Goal: Information Seeking & Learning: Learn about a topic

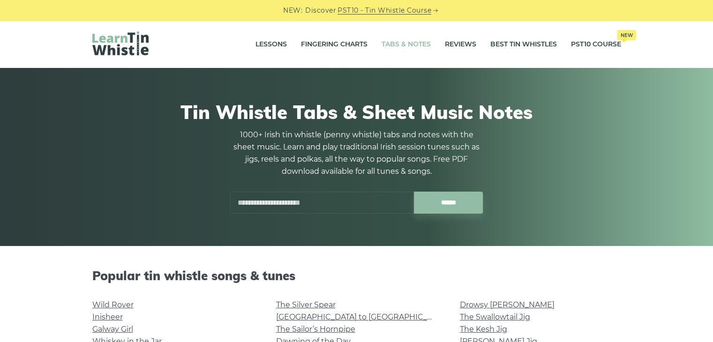
click at [277, 207] on input "text" at bounding box center [322, 203] width 184 height 22
type input "**********"
click at [414, 192] on input "******" at bounding box center [448, 203] width 69 height 22
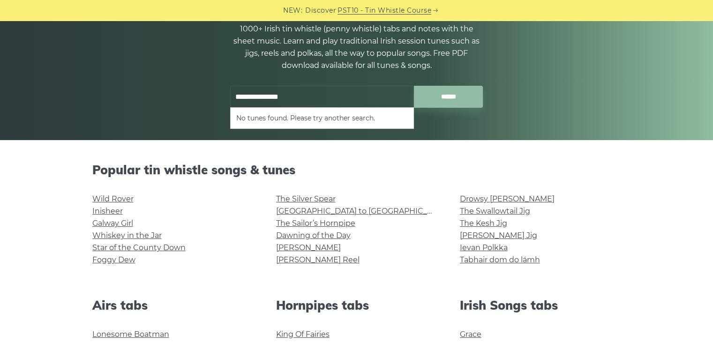
scroll to position [105, 0]
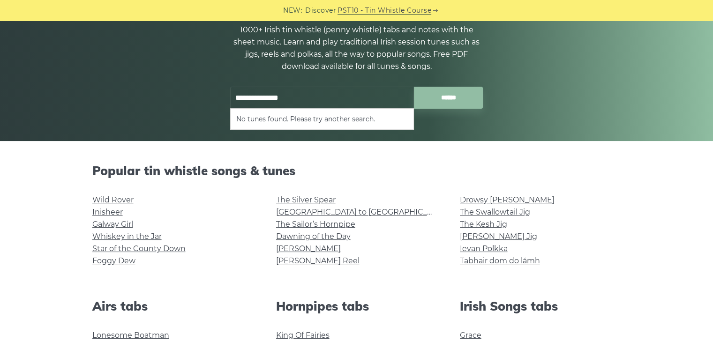
drag, startPoint x: 213, startPoint y: 124, endPoint x: 173, endPoint y: 132, distance: 41.0
click at [173, 132] on div "**********" at bounding box center [356, 52] width 713 height 178
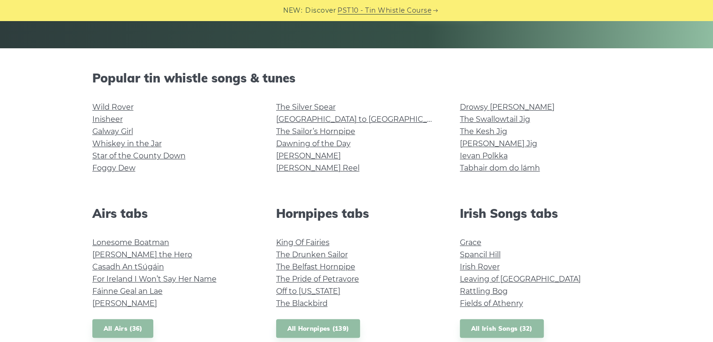
scroll to position [183, 0]
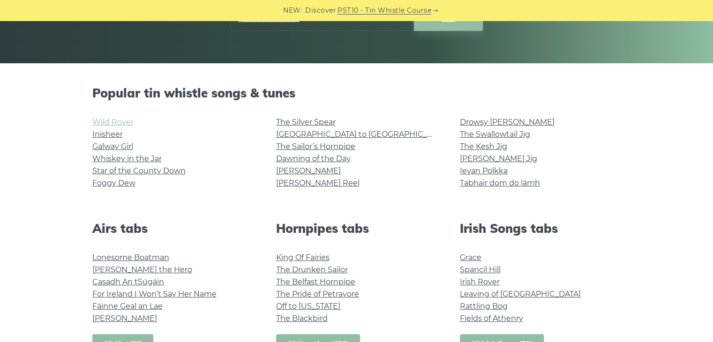
click at [116, 123] on link "Wild Rover" at bounding box center [112, 122] width 41 height 9
click at [155, 160] on link "Whiskey in the Jar" at bounding box center [126, 158] width 69 height 9
click at [318, 137] on link "[GEOGRAPHIC_DATA] to [GEOGRAPHIC_DATA]" at bounding box center [362, 134] width 173 height 9
click at [128, 181] on link "Foggy Dew" at bounding box center [113, 183] width 43 height 9
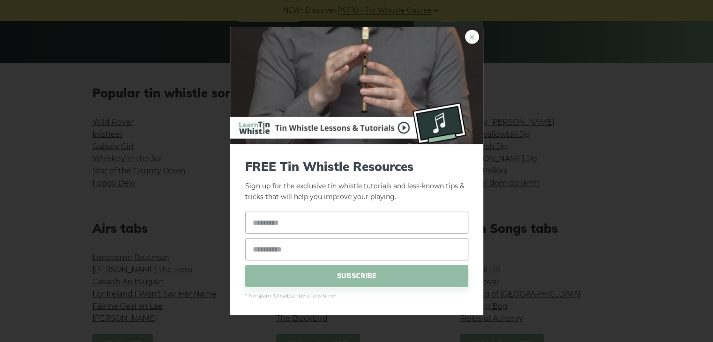
click at [474, 39] on link "×" at bounding box center [472, 37] width 14 height 14
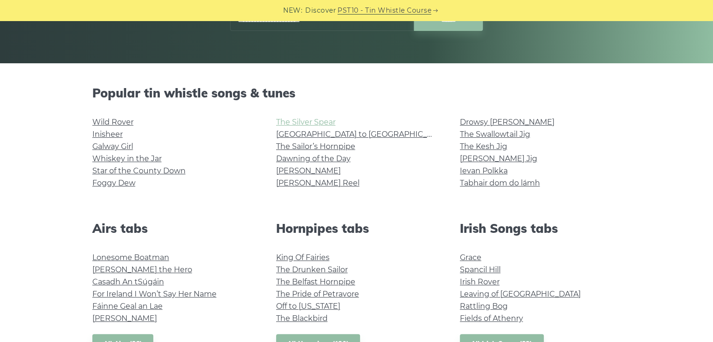
click at [306, 125] on link "The Silver Spear" at bounding box center [306, 122] width 60 height 9
click at [485, 278] on link "Irish Rover" at bounding box center [480, 282] width 40 height 9
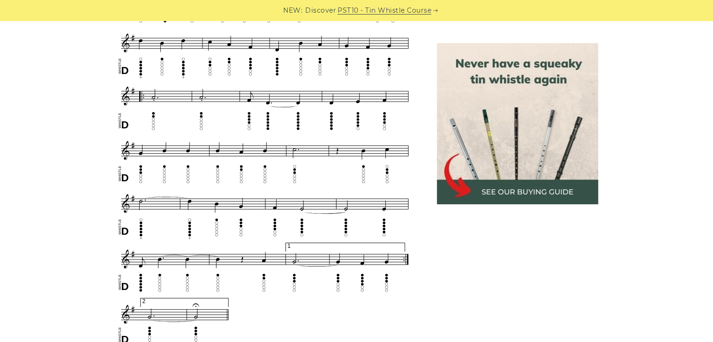
scroll to position [510, 0]
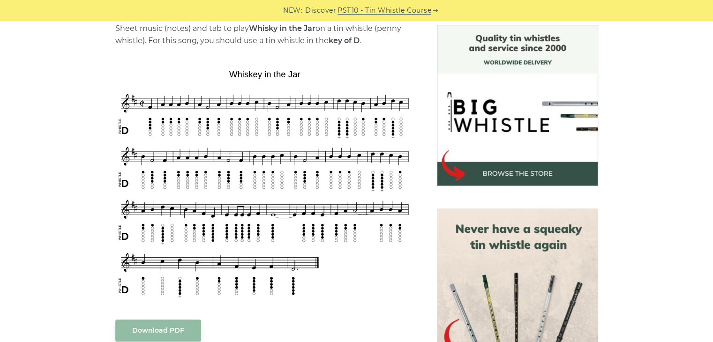
scroll to position [244, 0]
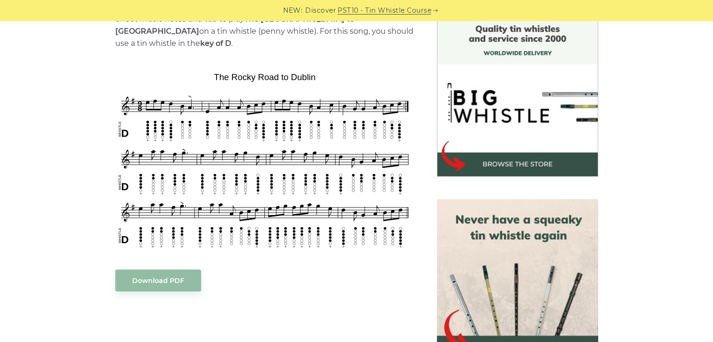
scroll to position [253, 0]
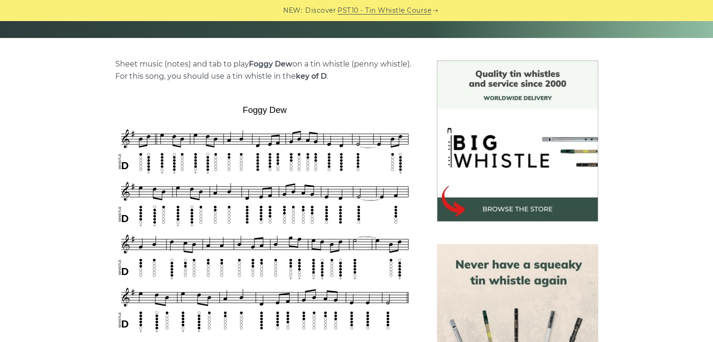
scroll to position [202, 0]
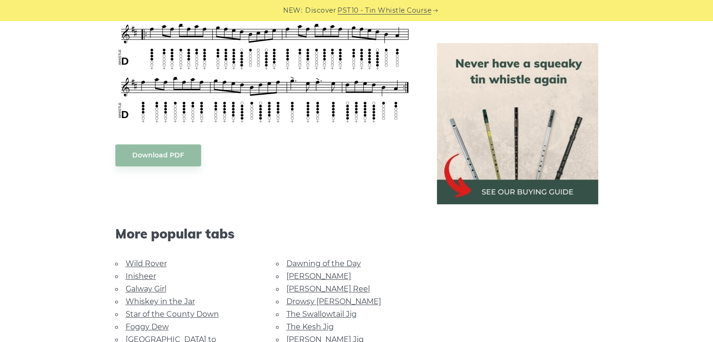
scroll to position [421, 0]
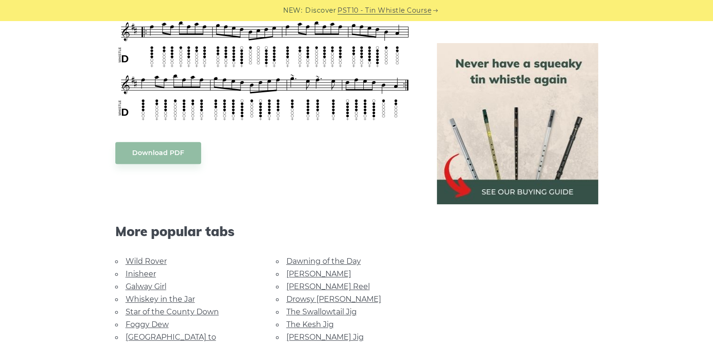
click at [150, 283] on link "Galway Girl" at bounding box center [146, 286] width 41 height 9
click at [187, 308] on link "Star of the County Down" at bounding box center [172, 312] width 93 height 9
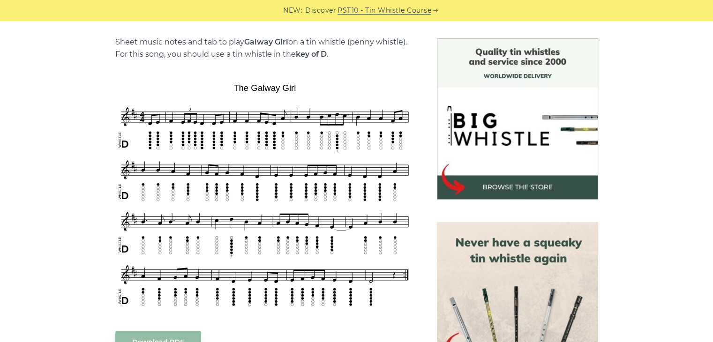
scroll to position [231, 0]
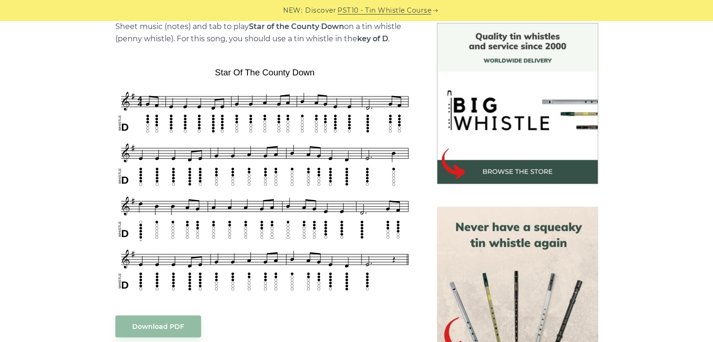
scroll to position [247, 0]
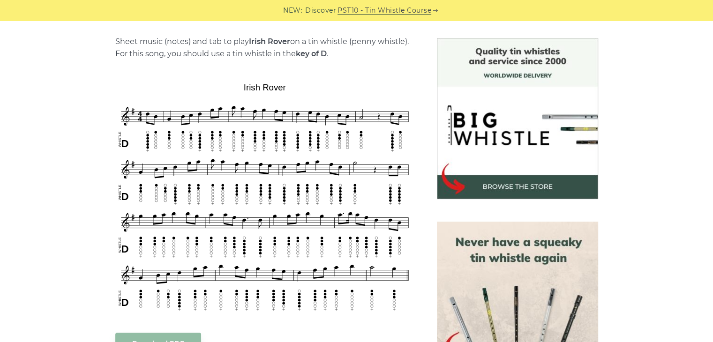
scroll to position [274, 0]
